Goal: Information Seeking & Learning: Learn about a topic

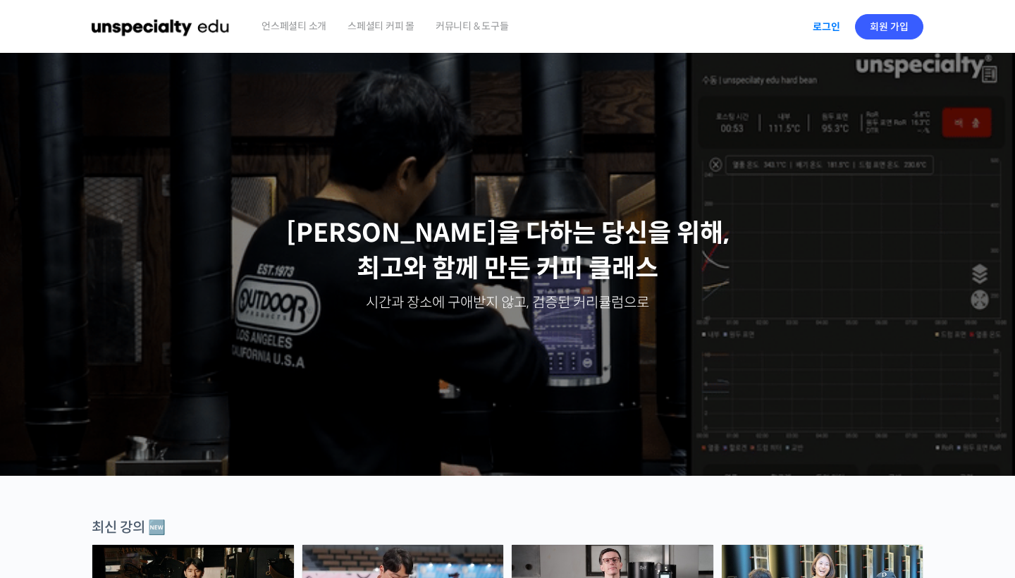
click at [829, 29] on link "로그인" at bounding box center [826, 27] width 44 height 32
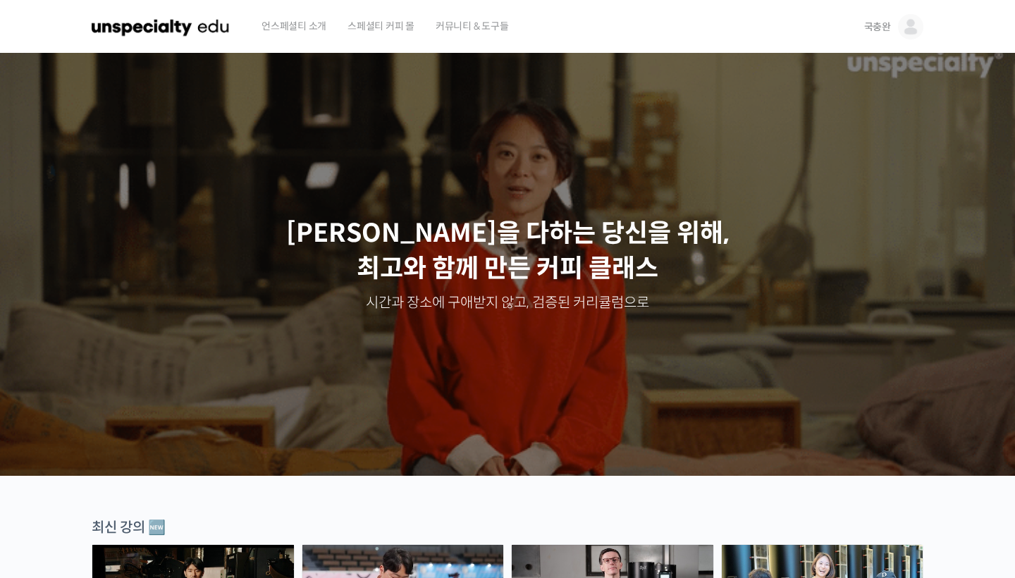
click at [912, 23] on img at bounding box center [910, 26] width 25 height 25
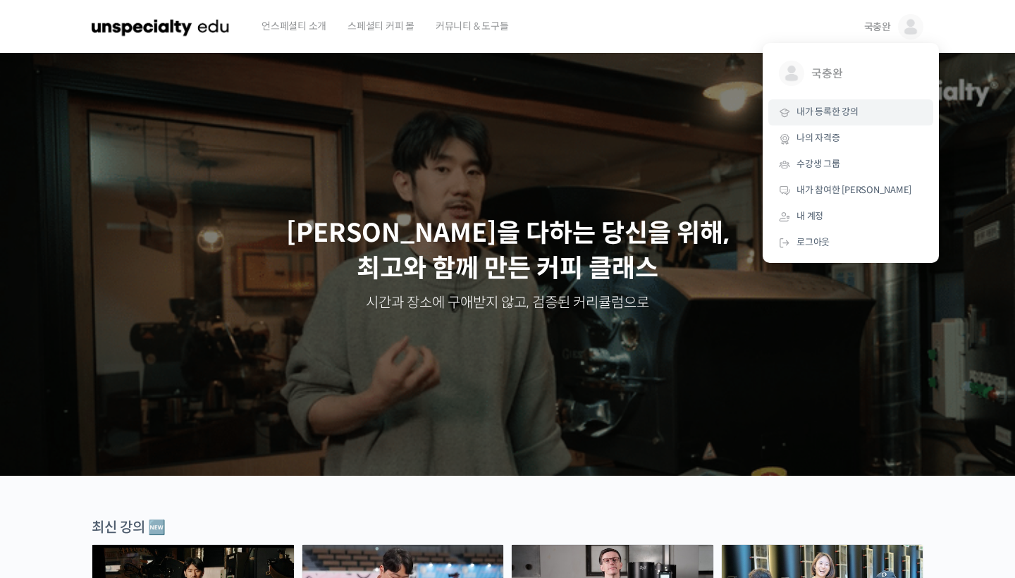
click at [849, 112] on span "내가 등록한 강의" at bounding box center [827, 112] width 62 height 12
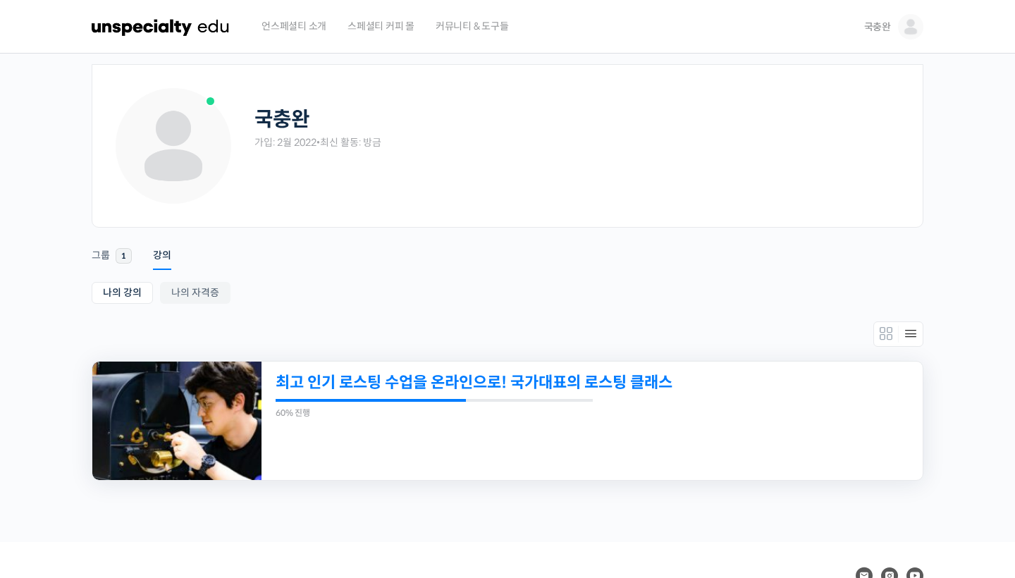
click at [598, 384] on link "최고 인기 로스팅 수업을 온라인으로! 국가대표의 로스팅 클래스" at bounding box center [529, 382] width 506 height 19
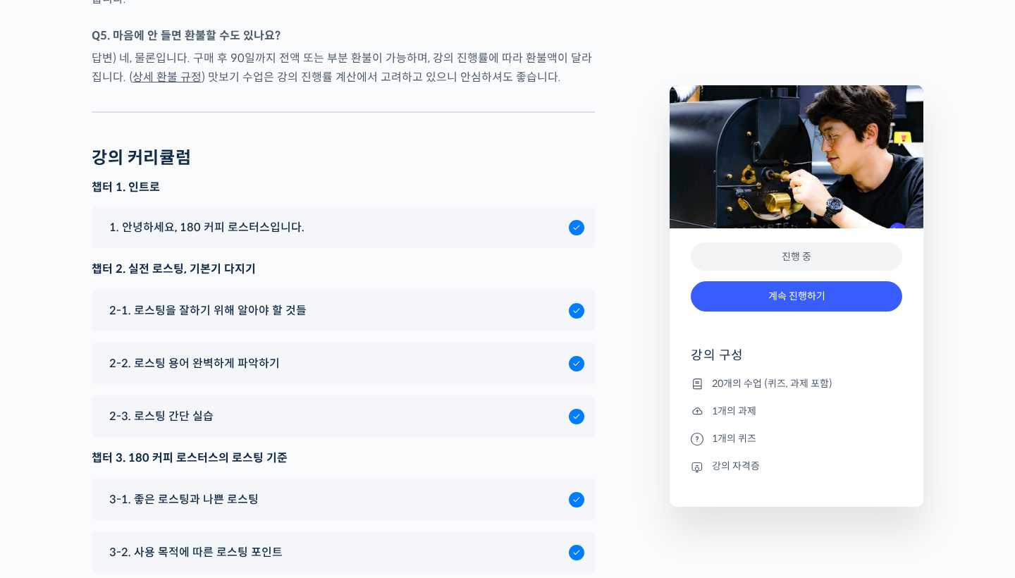
scroll to position [6504, 0]
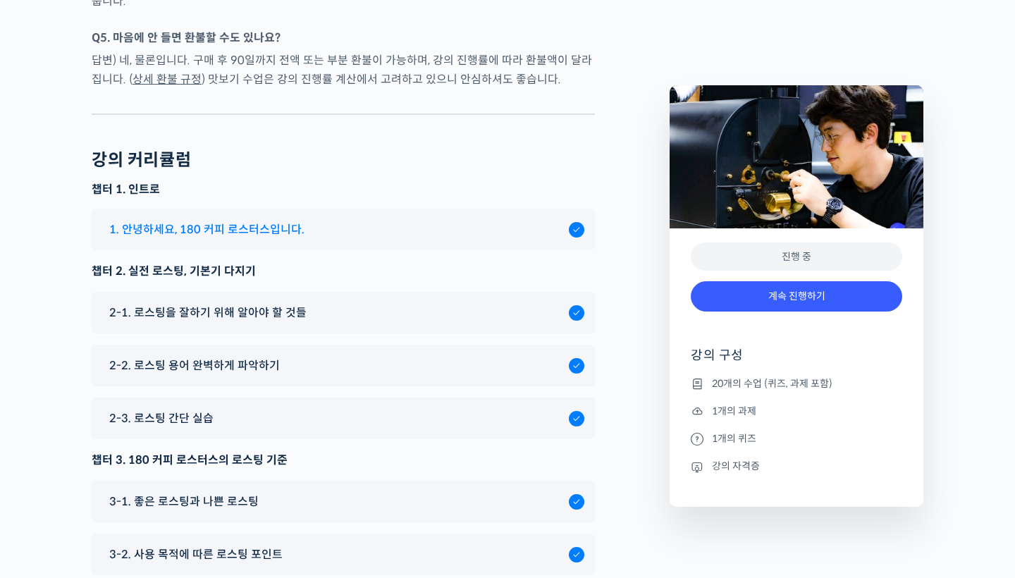
click at [284, 239] on span "1. 안녕하세요, 180 커피 로스터스입니다." at bounding box center [206, 229] width 195 height 19
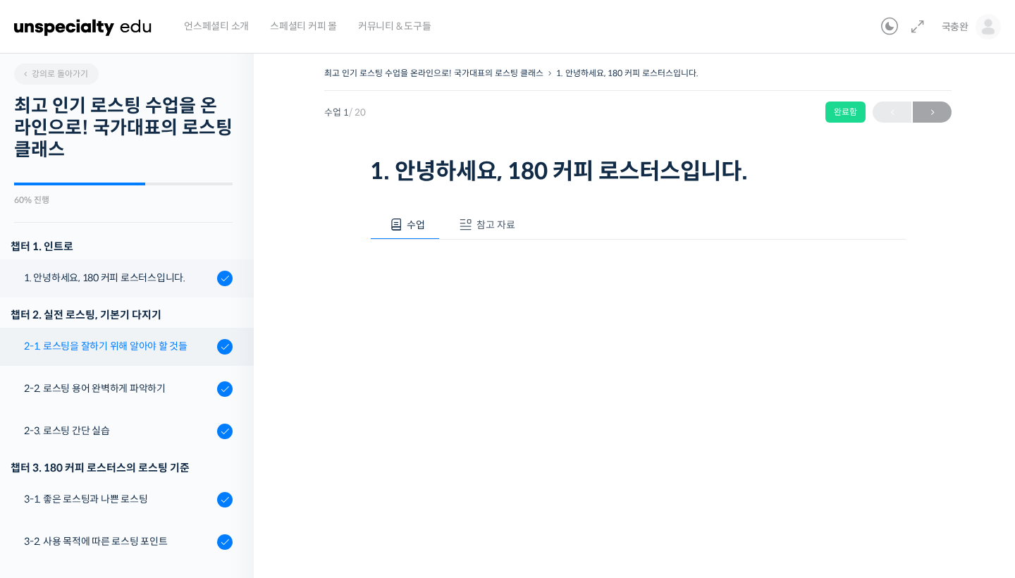
click at [156, 344] on div "2-1. 로스팅을 잘하기 위해 알아야 할 것들" at bounding box center [118, 346] width 189 height 16
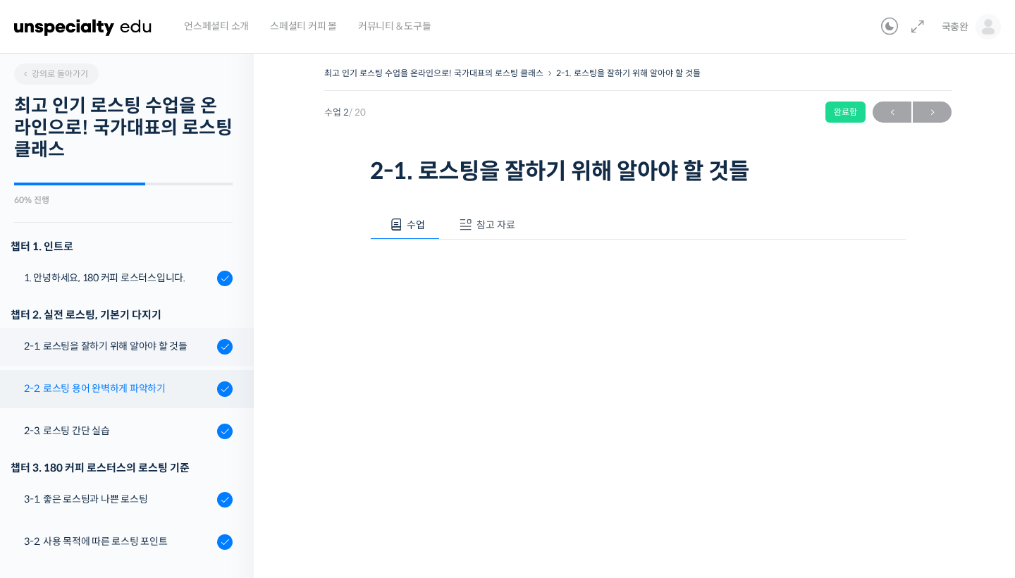
click at [133, 392] on div "2-2. 로스팅 용어 완벽하게 파악하기" at bounding box center [118, 389] width 189 height 16
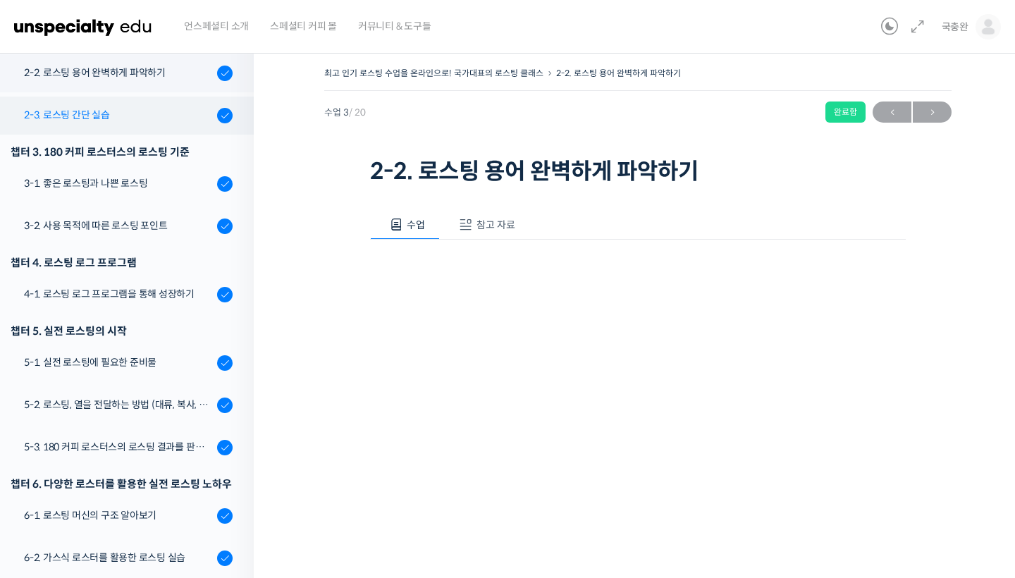
click at [97, 122] on div "2-3. 로스팅 간단 실습" at bounding box center [118, 115] width 189 height 16
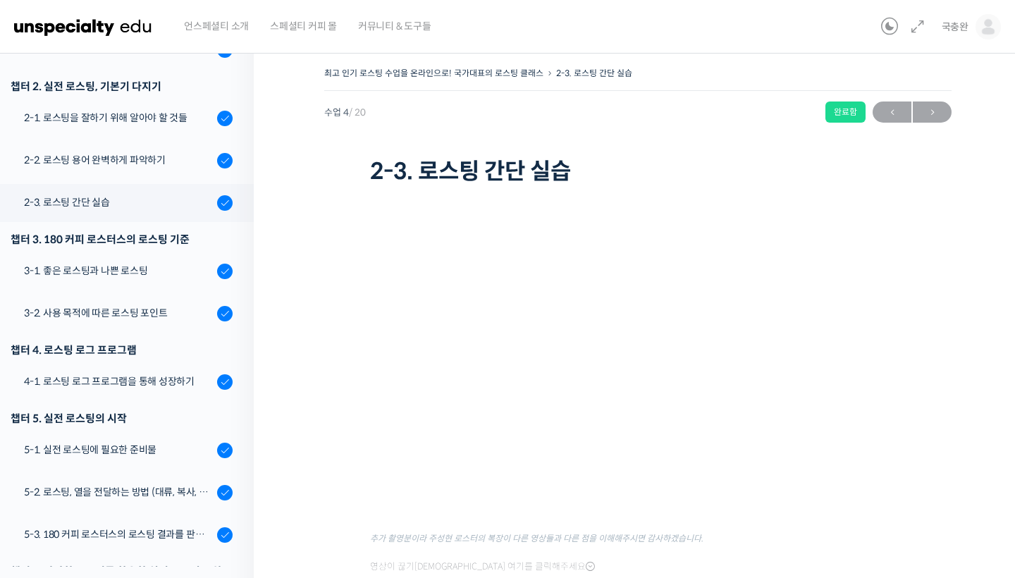
scroll to position [221, 0]
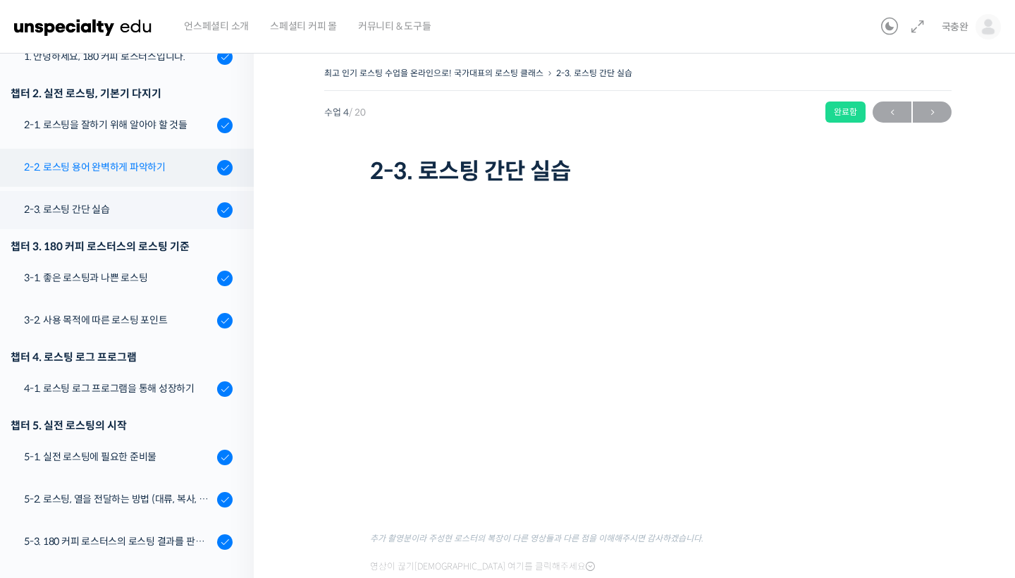
click at [125, 163] on div "2-2. 로스팅 용어 완벽하게 파악하기" at bounding box center [118, 167] width 189 height 16
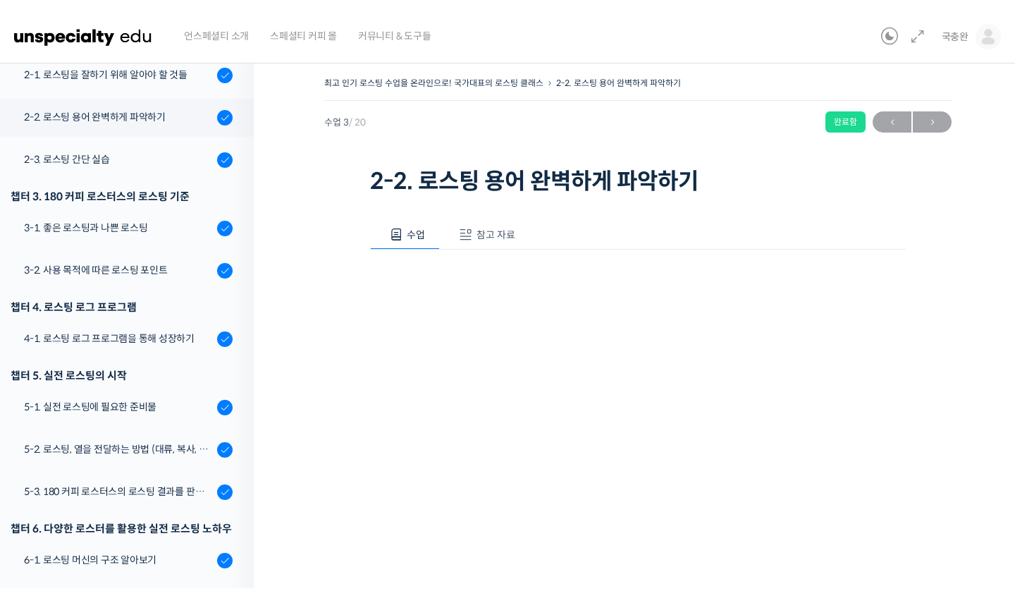
scroll to position [261, 0]
